Goal: Navigation & Orientation: Find specific page/section

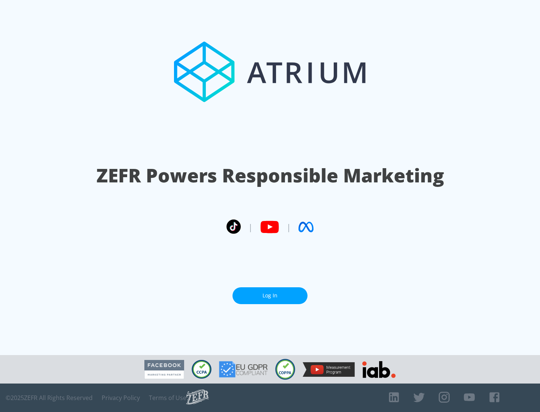
click at [270, 296] on link "Log In" at bounding box center [269, 296] width 75 height 17
